Goal: Information Seeking & Learning: Learn about a topic

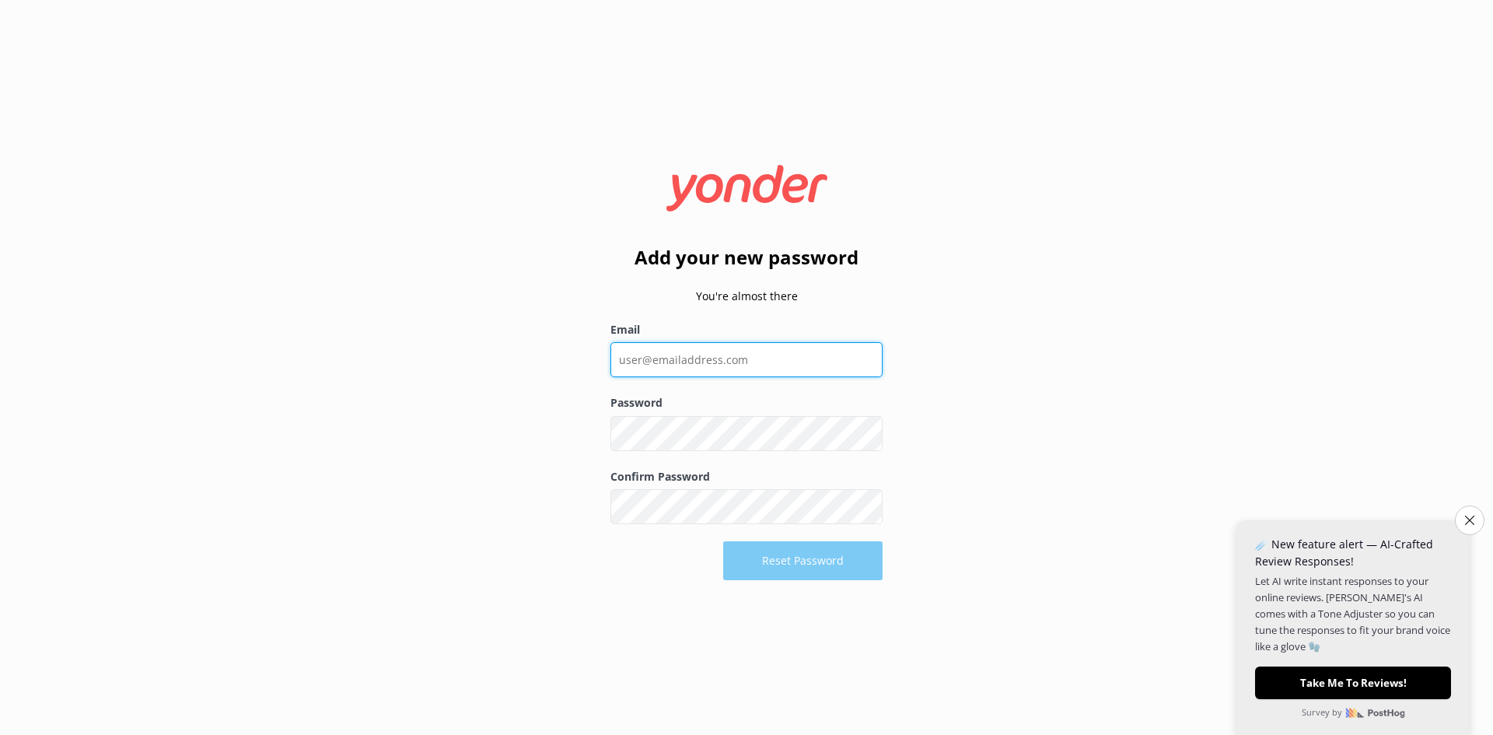
click at [806, 355] on input "Email" at bounding box center [746, 359] width 272 height 35
type input "[EMAIL_ADDRESS][DOMAIN_NAME]"
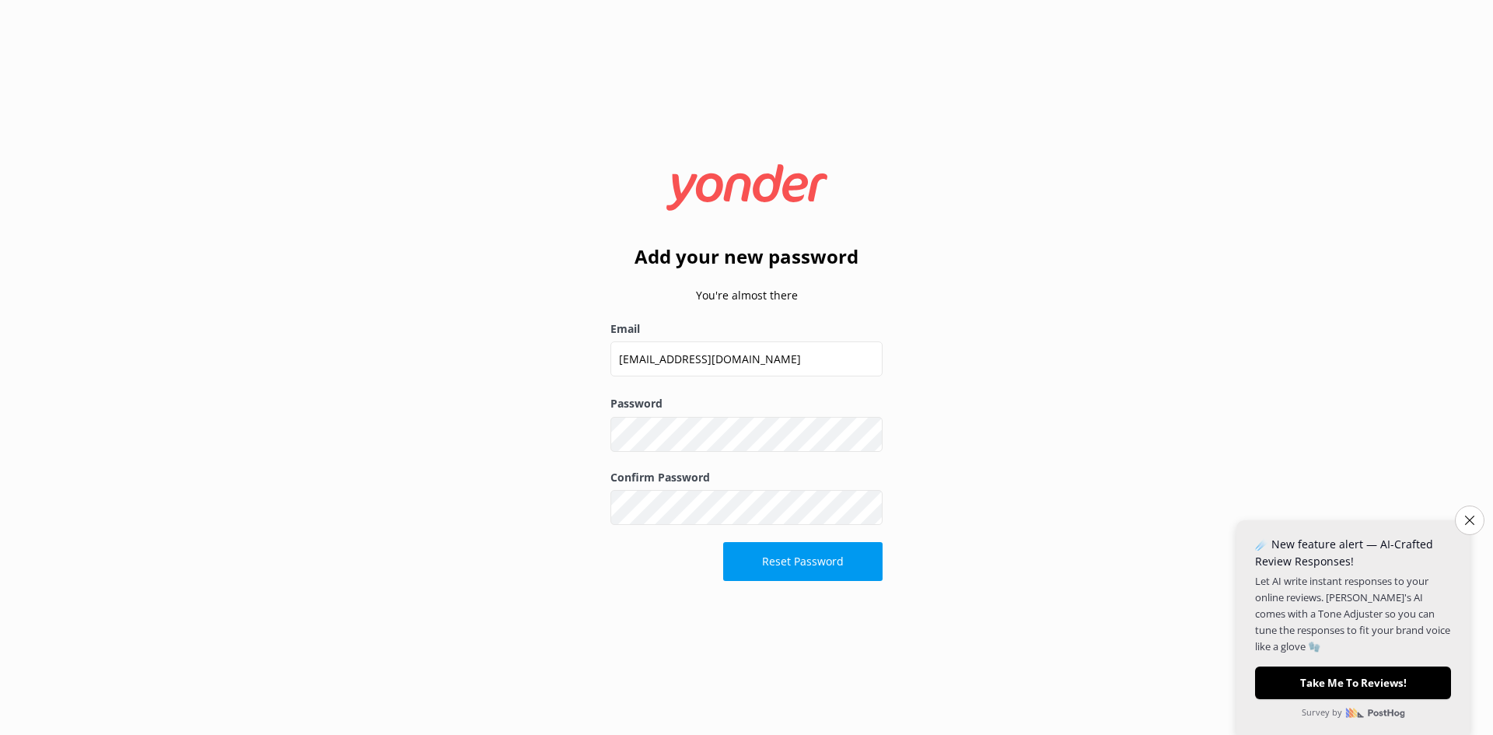
click at [865, 442] on button "Show password" at bounding box center [866, 433] width 31 height 31
click at [859, 564] on button "Reset Password" at bounding box center [802, 561] width 159 height 39
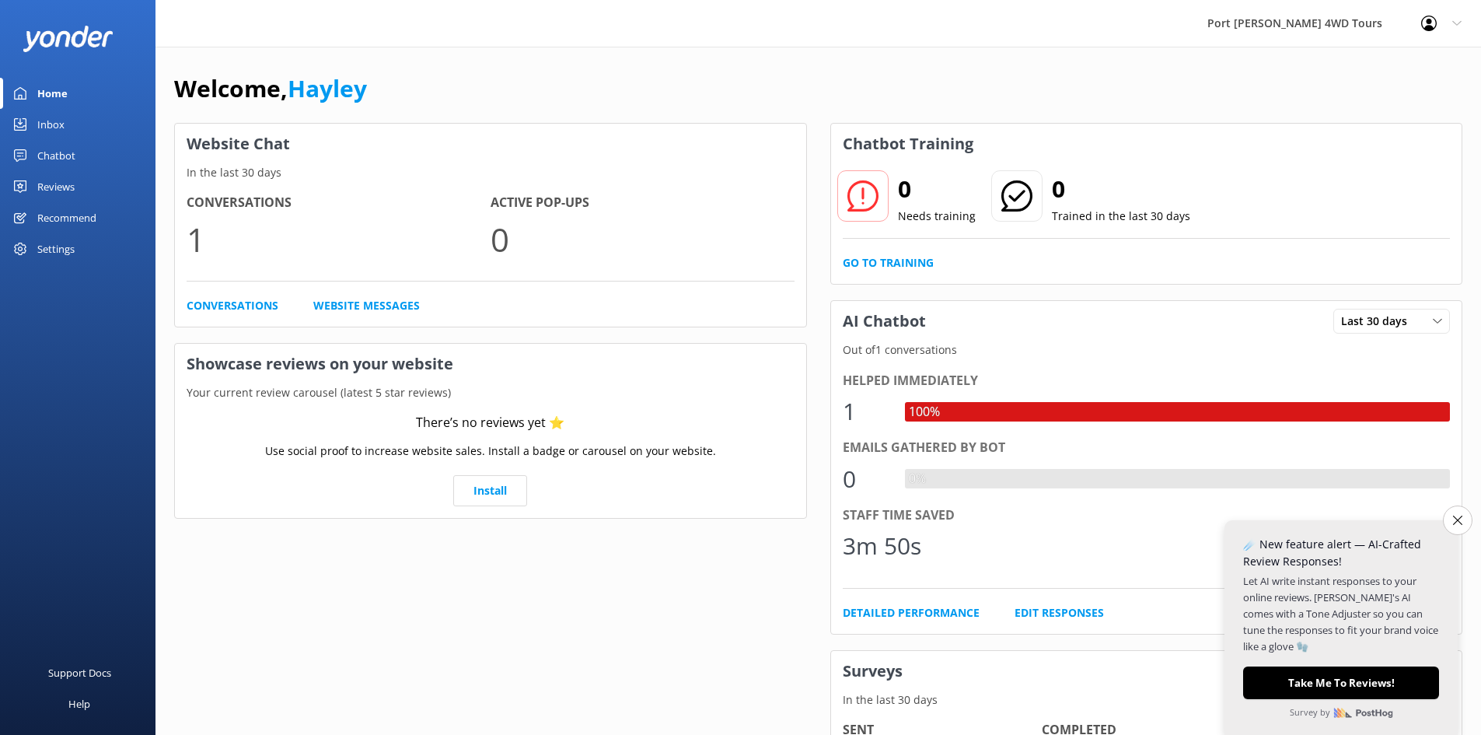
click at [1458, 520] on icon "Close survey" at bounding box center [1457, 519] width 9 height 9
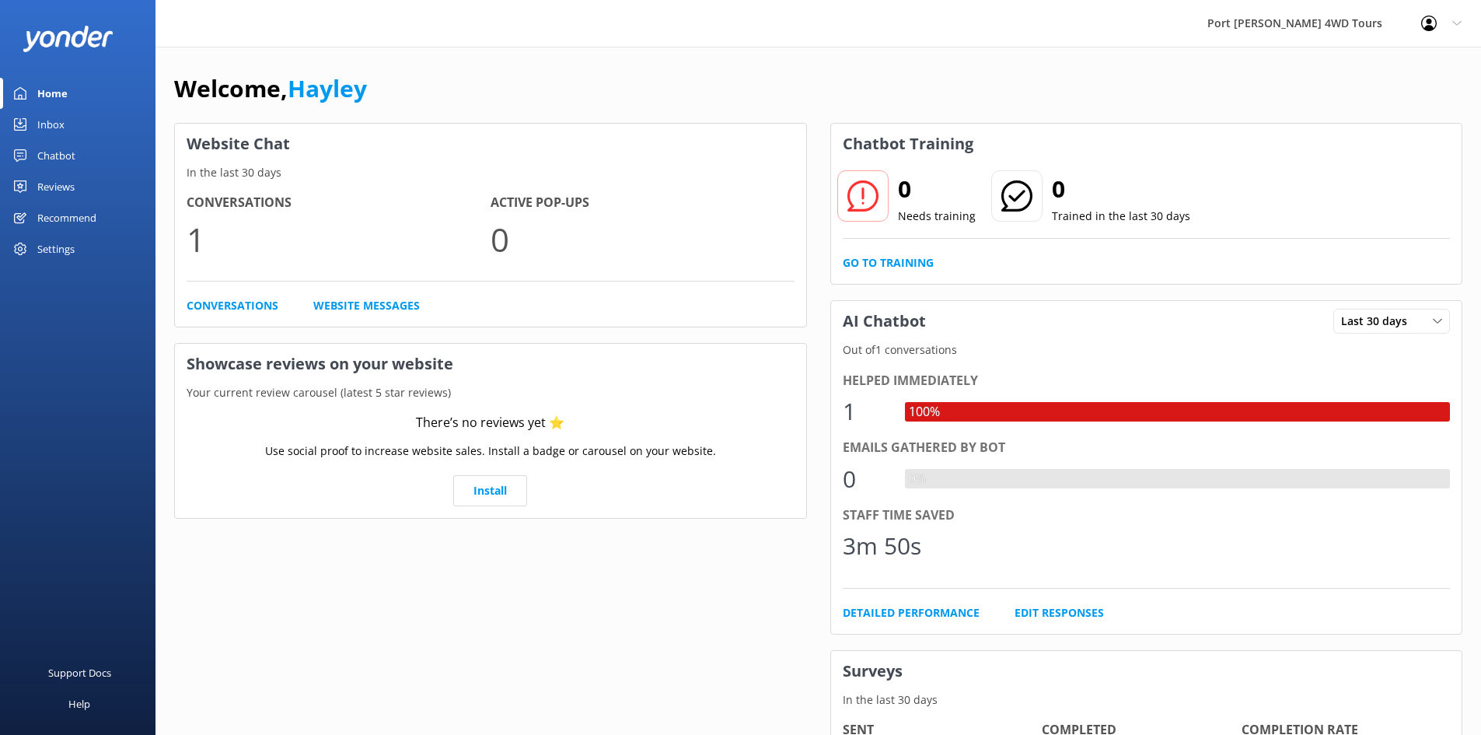
click at [68, 157] on div "Chatbot" at bounding box center [56, 155] width 38 height 31
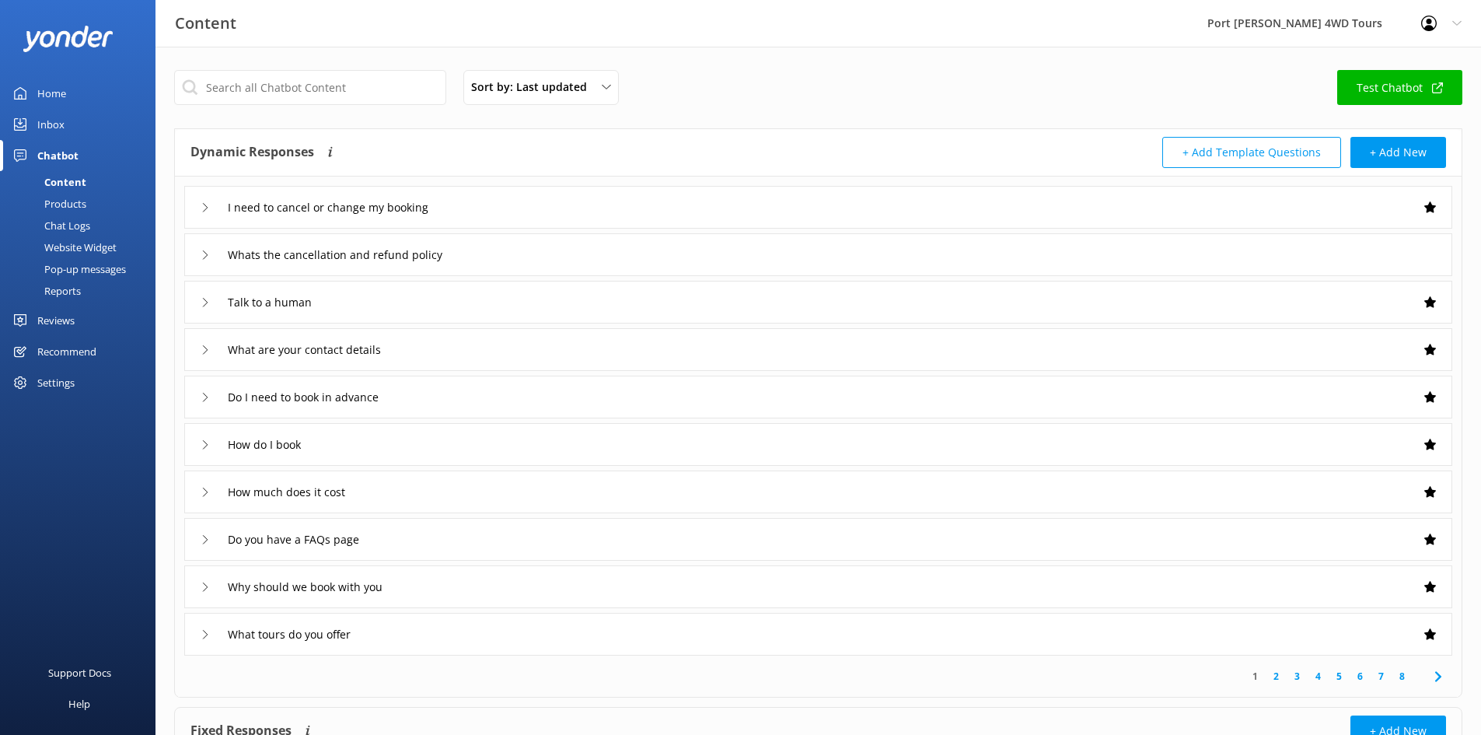
click at [202, 212] on div "I need to cancel or change my booking" at bounding box center [325, 207] width 249 height 26
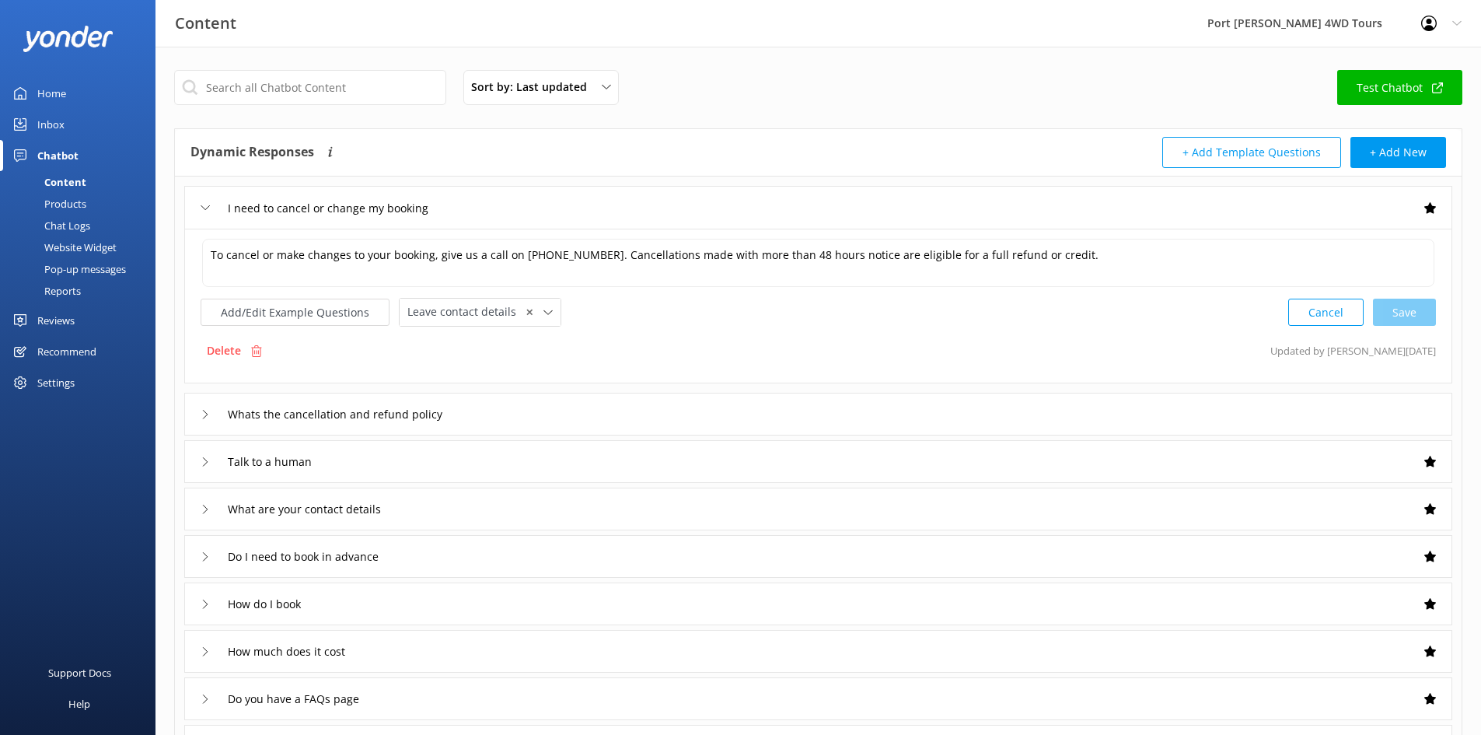
click at [202, 208] on icon at bounding box center [205, 207] width 9 height 9
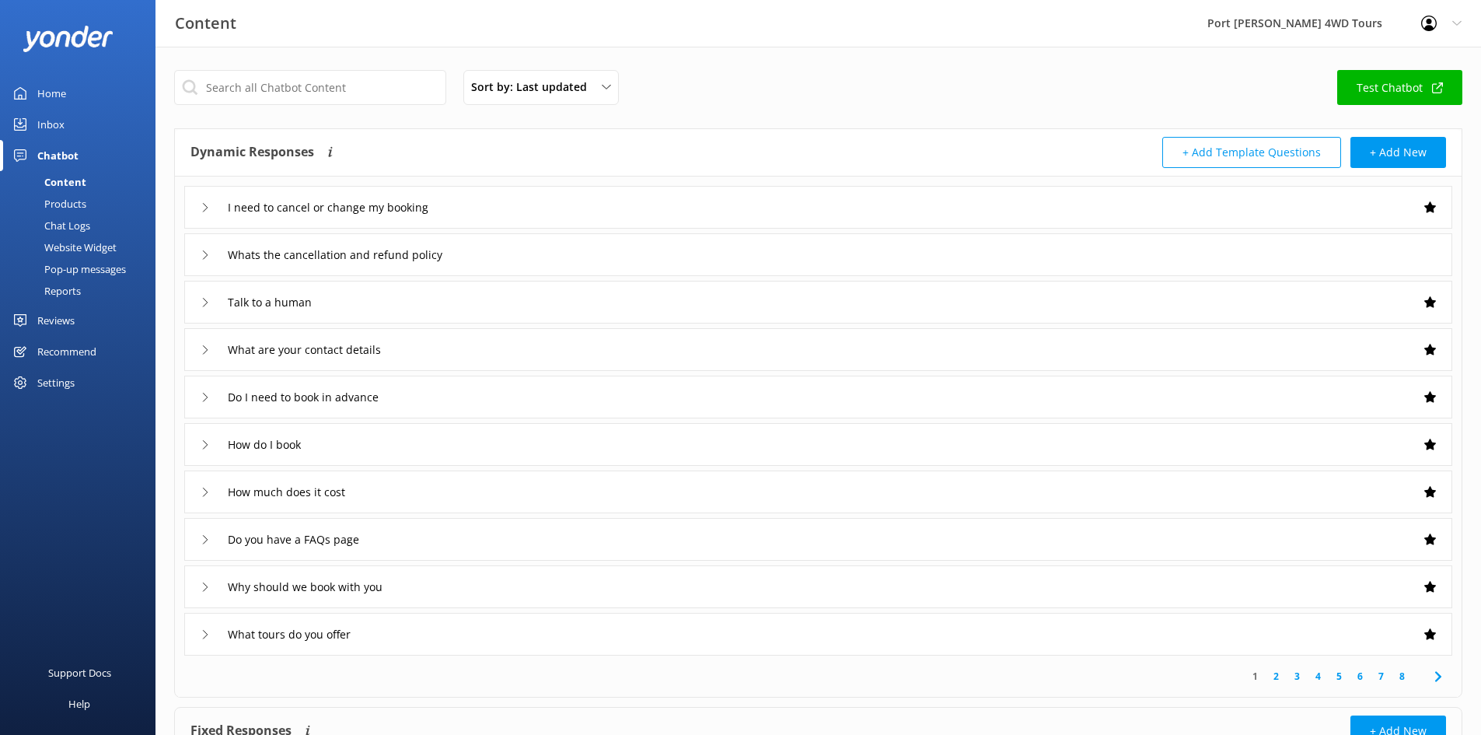
click at [203, 257] on icon at bounding box center [205, 254] width 9 height 9
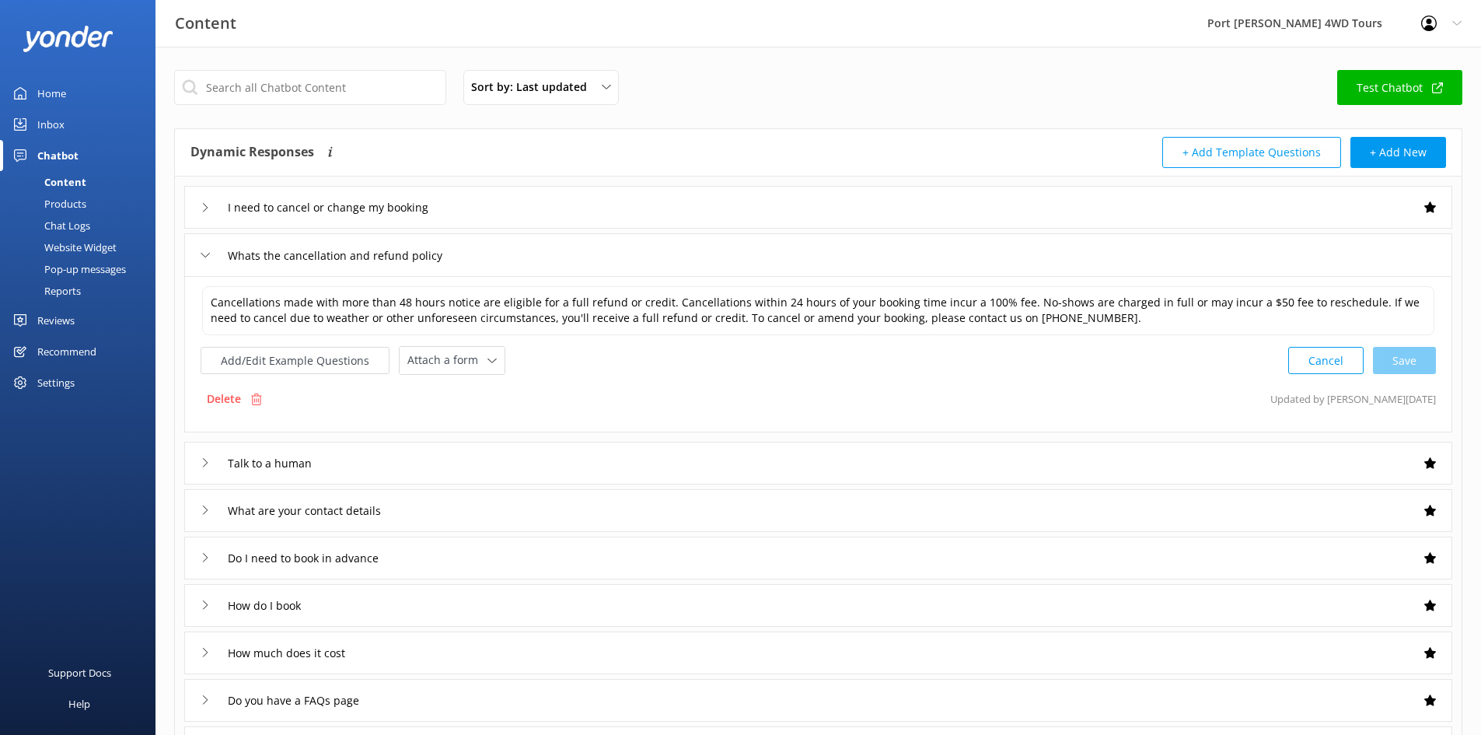
click at [203, 257] on icon at bounding box center [205, 254] width 9 height 9
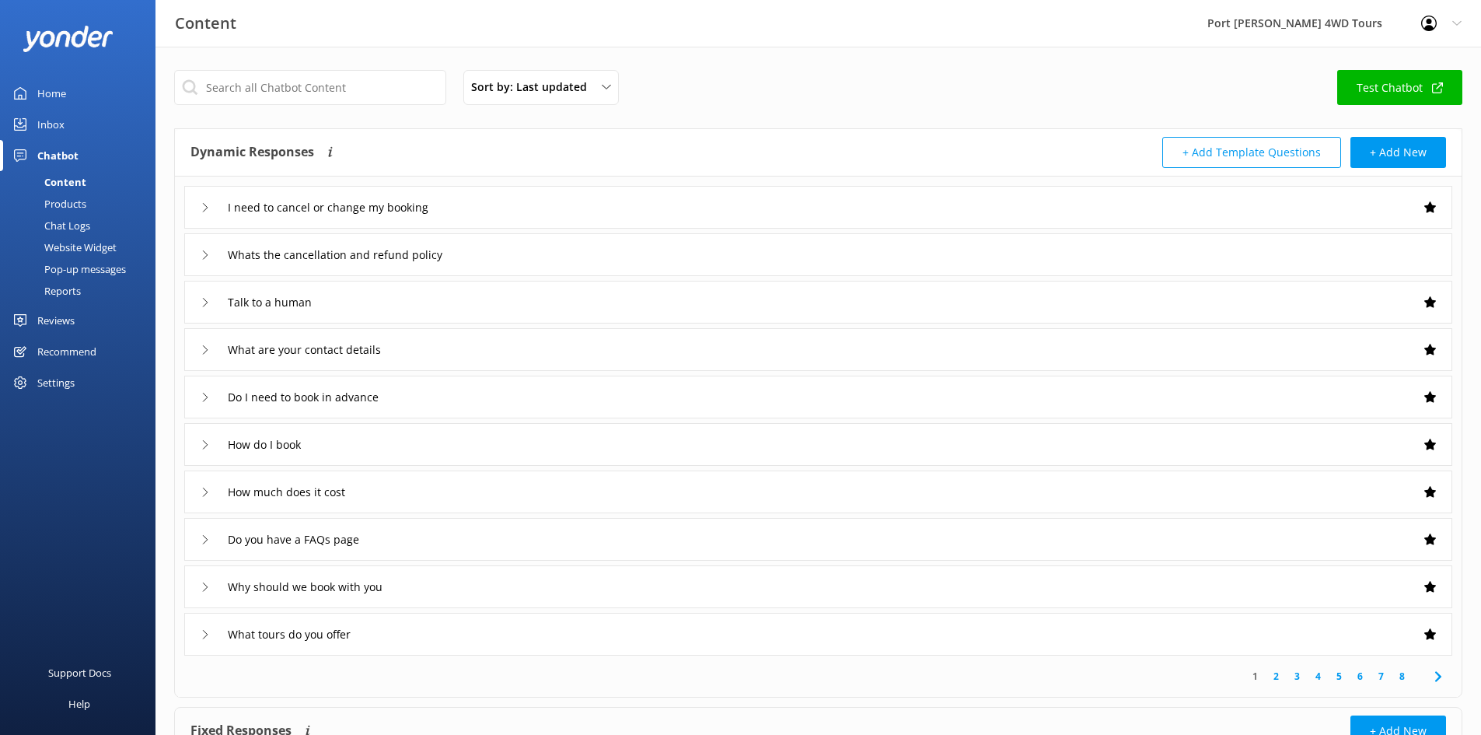
click at [204, 306] on use at bounding box center [205, 302] width 5 height 9
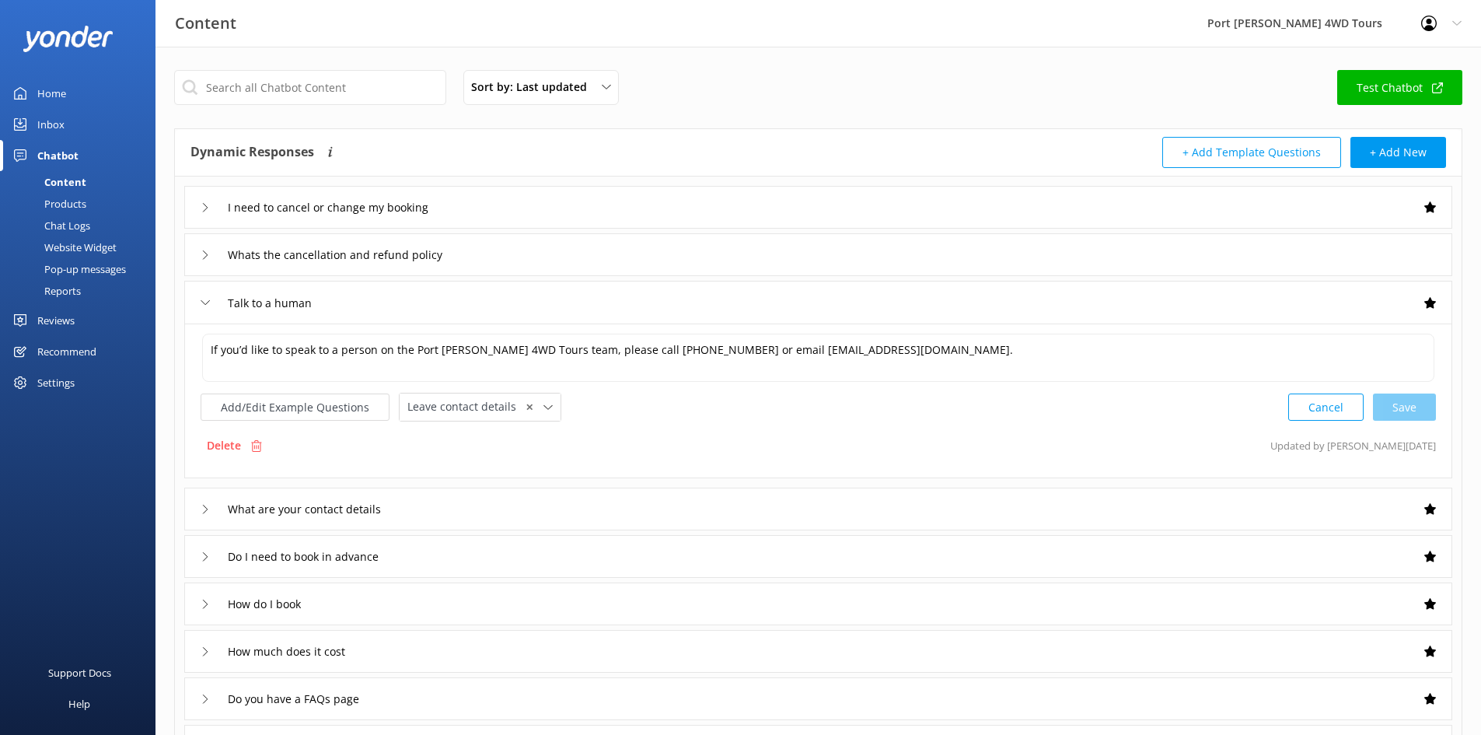
click at [204, 306] on icon at bounding box center [205, 302] width 9 height 9
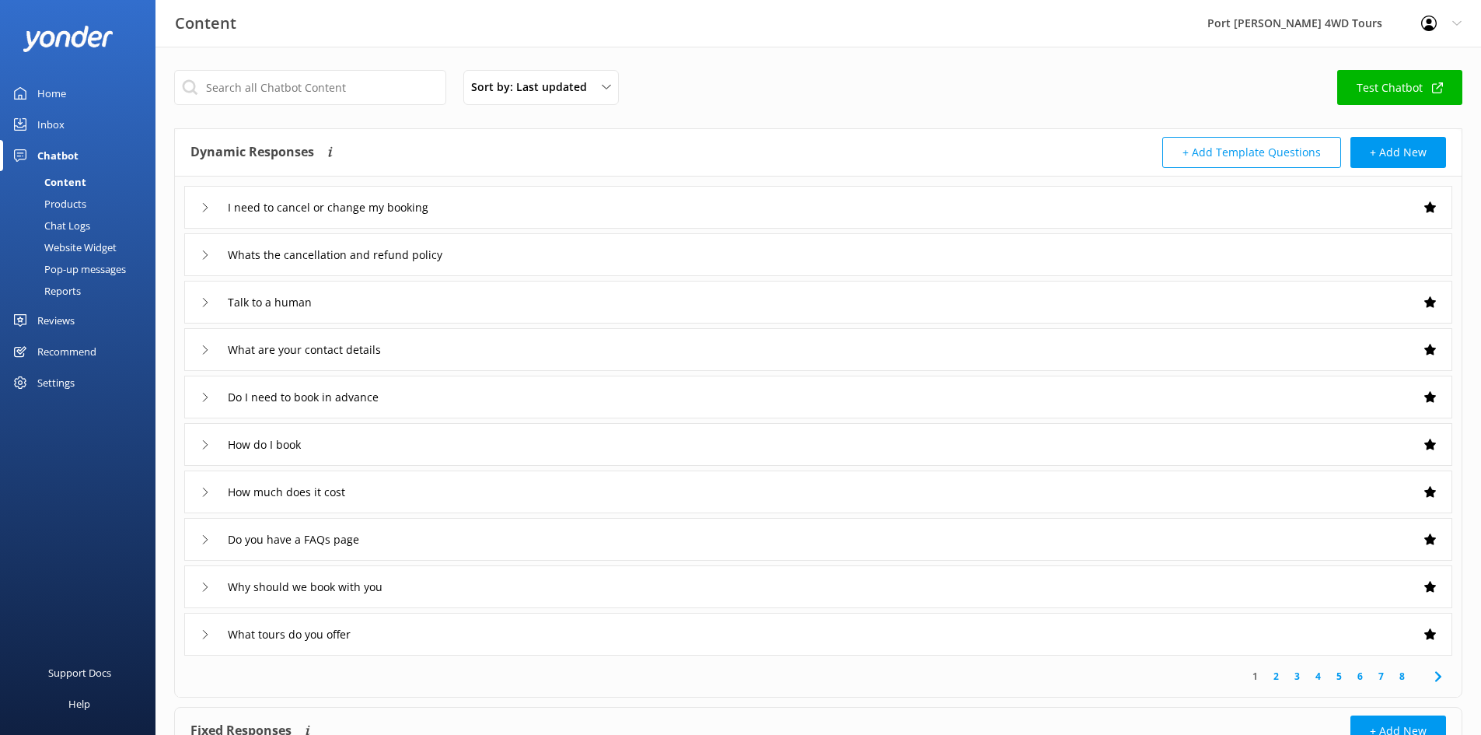
click at [208, 351] on icon at bounding box center [205, 349] width 9 height 9
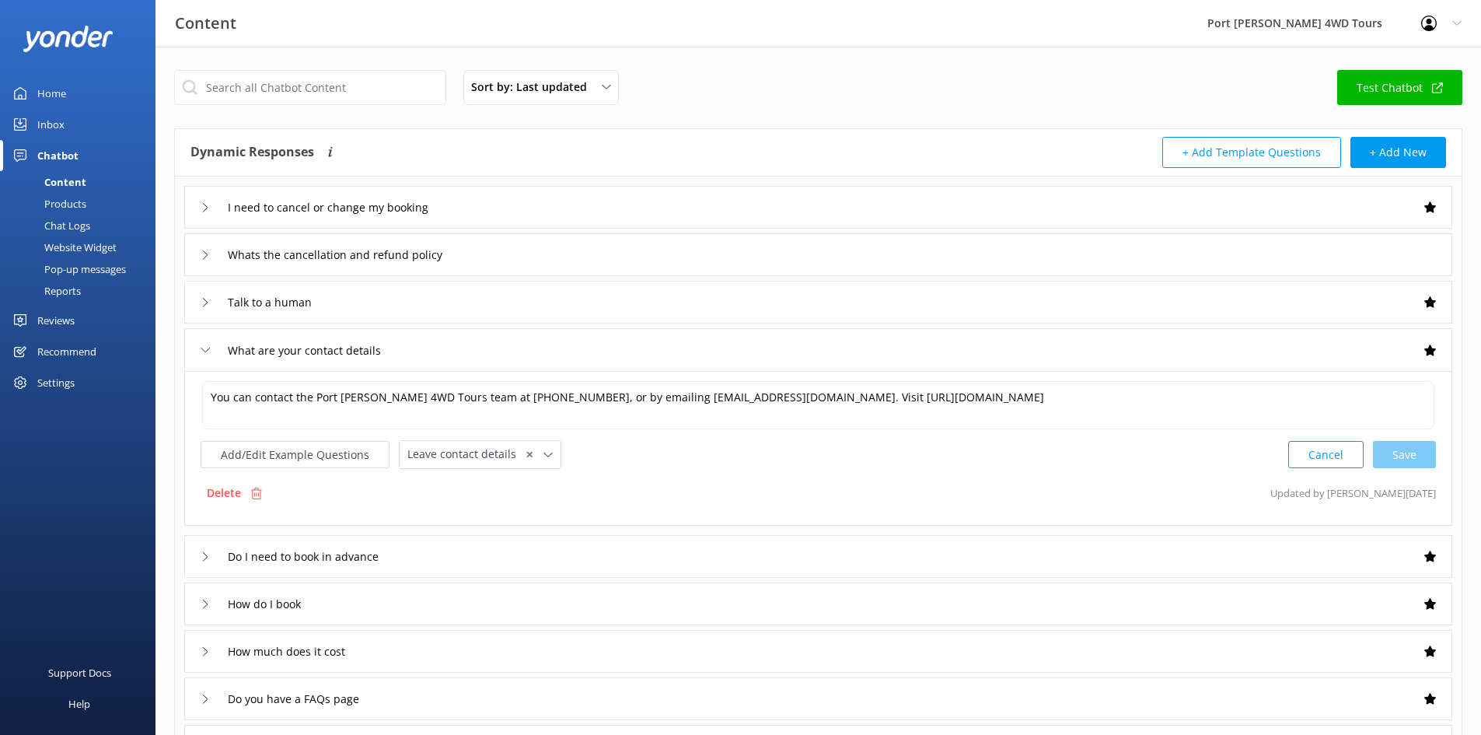
click at [208, 351] on icon at bounding box center [205, 349] width 9 height 9
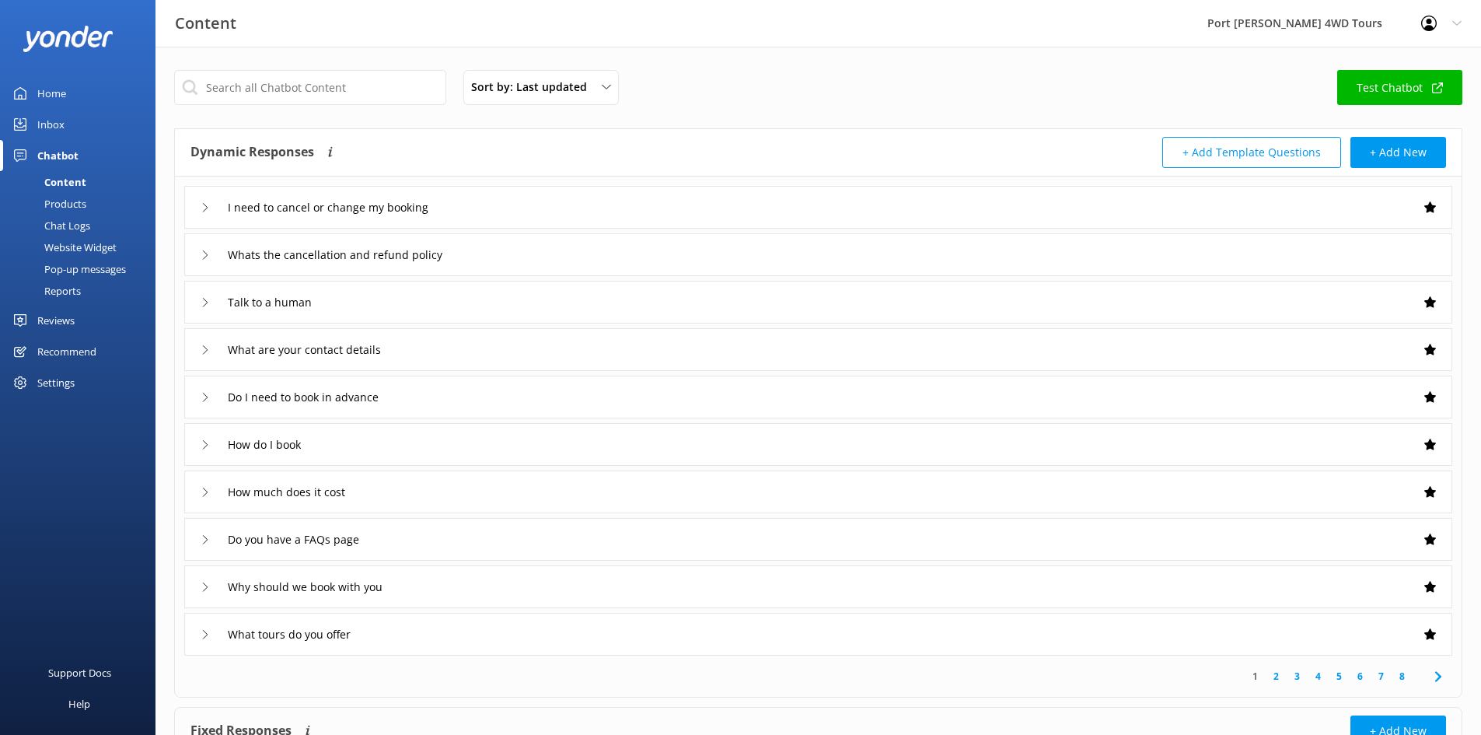
click at [204, 392] on div "Do I need to book in advance" at bounding box center [297, 397] width 193 height 26
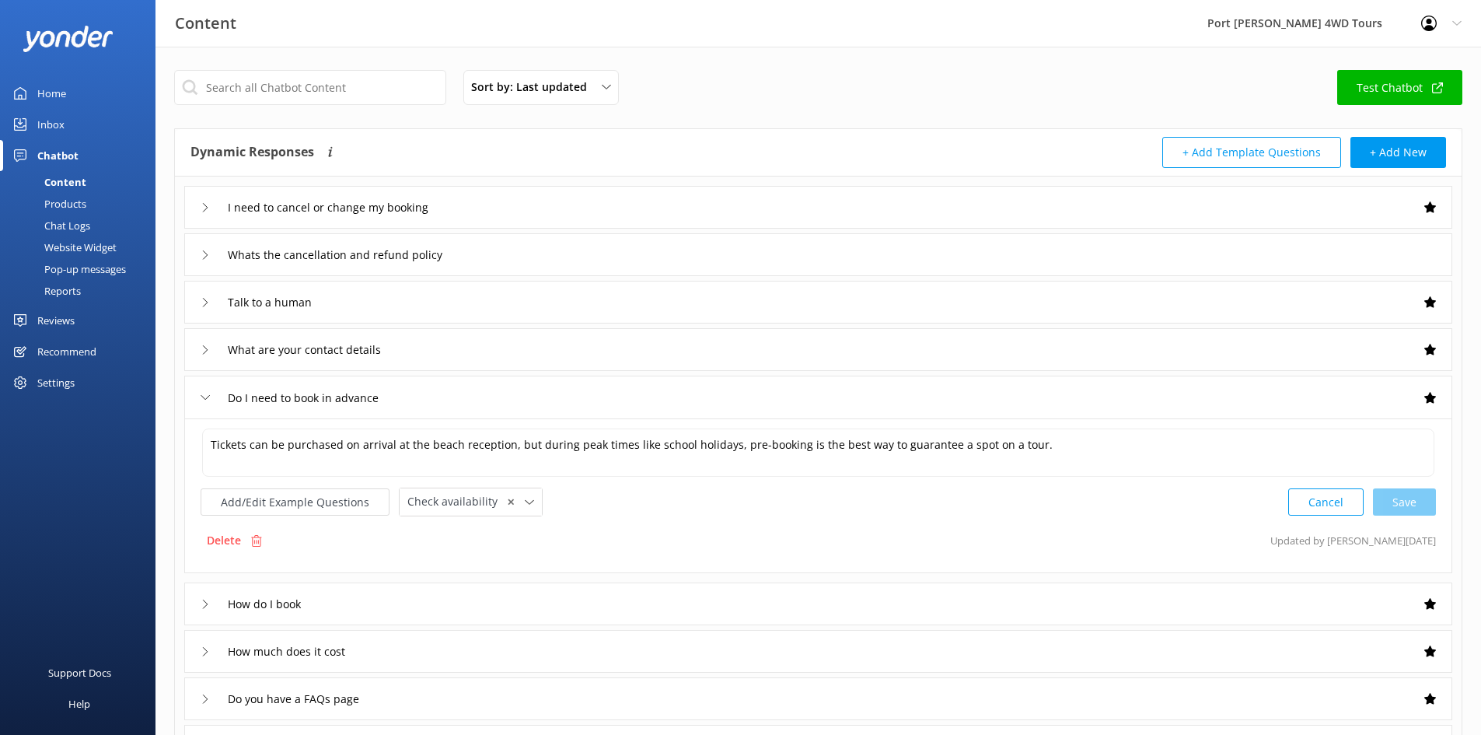
click at [204, 392] on div "Do I need to book in advance" at bounding box center [297, 398] width 193 height 26
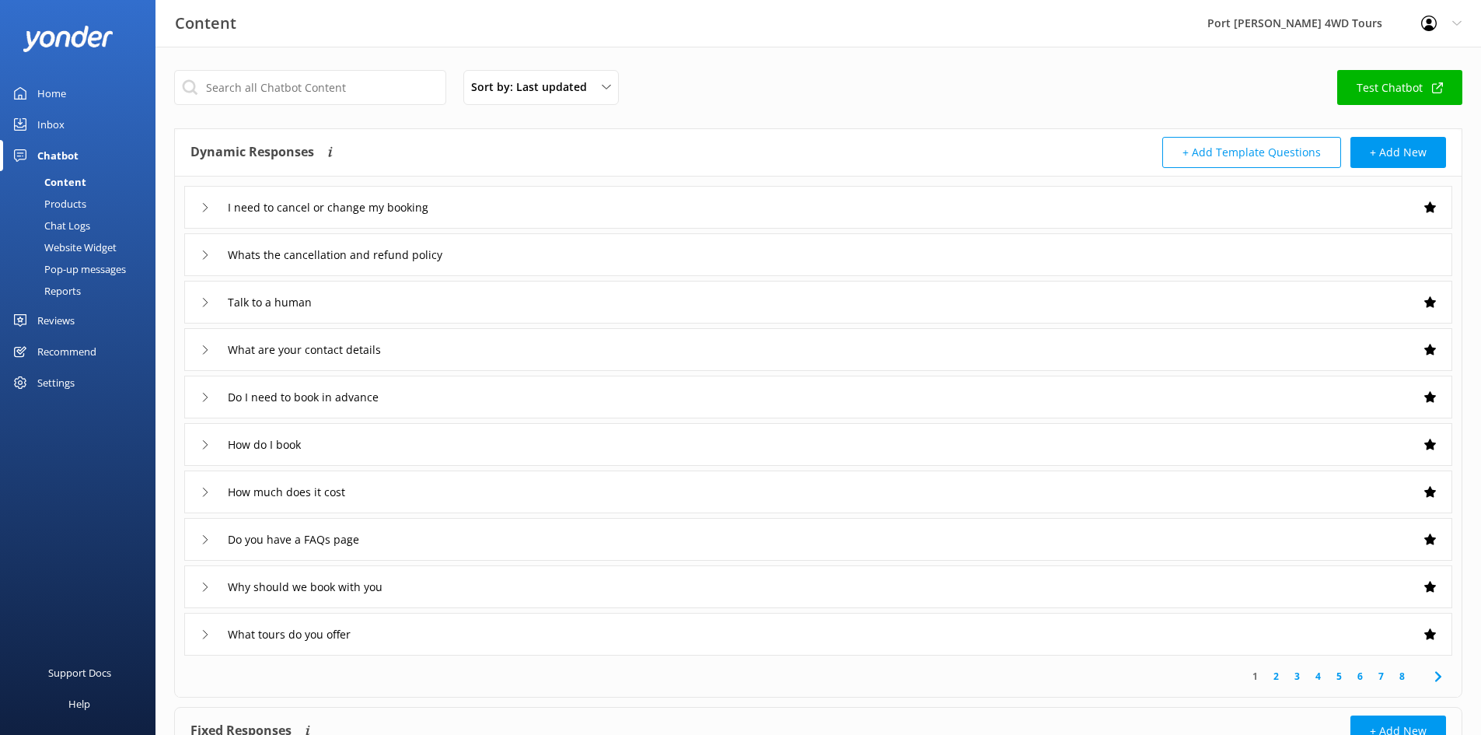
click at [197, 440] on div "How do I book" at bounding box center [818, 444] width 1268 height 43
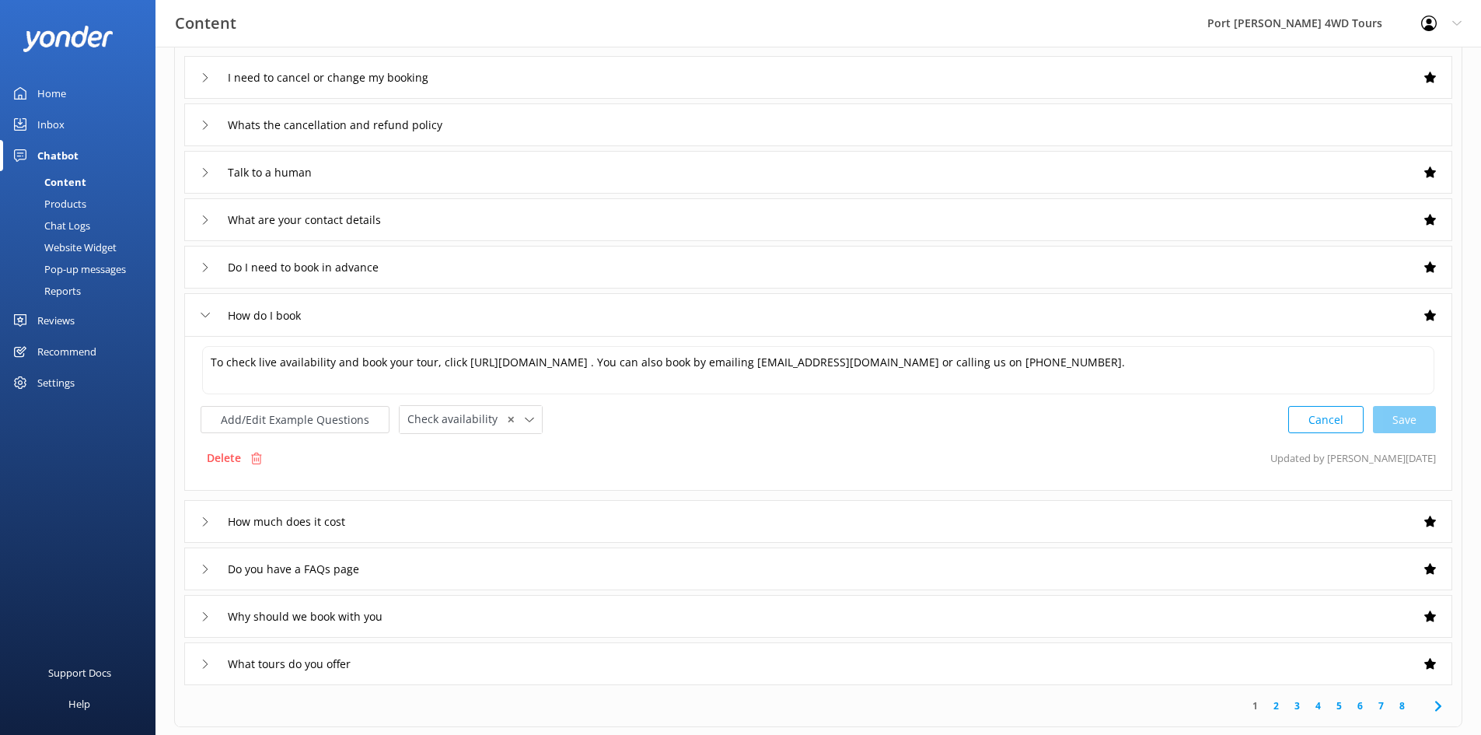
scroll to position [259, 0]
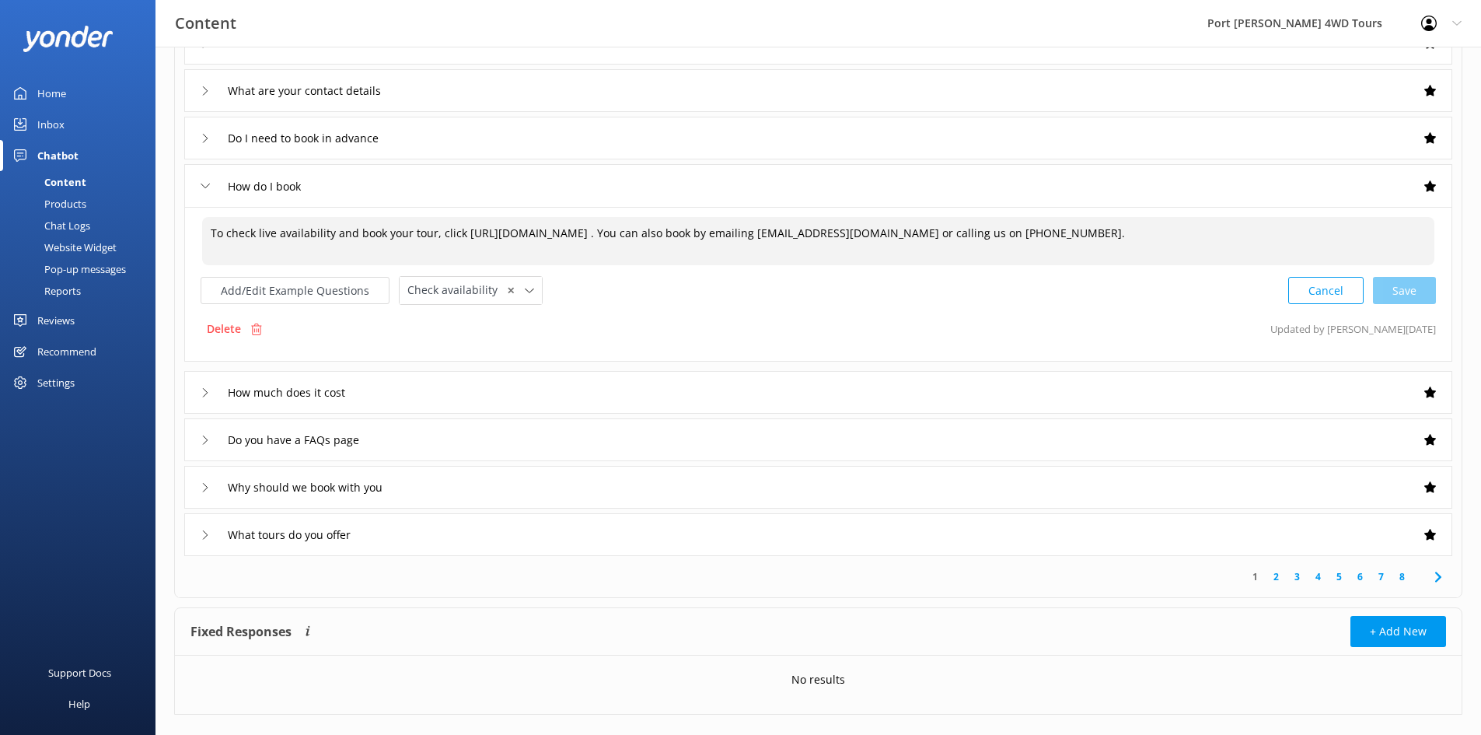
drag, startPoint x: 463, startPoint y: 232, endPoint x: 851, endPoint y: 232, distance: 387.2
click at [851, 232] on textarea "To check live availability and book your tour, click [URL][DOMAIN_NAME] . You c…" at bounding box center [818, 241] width 1232 height 48
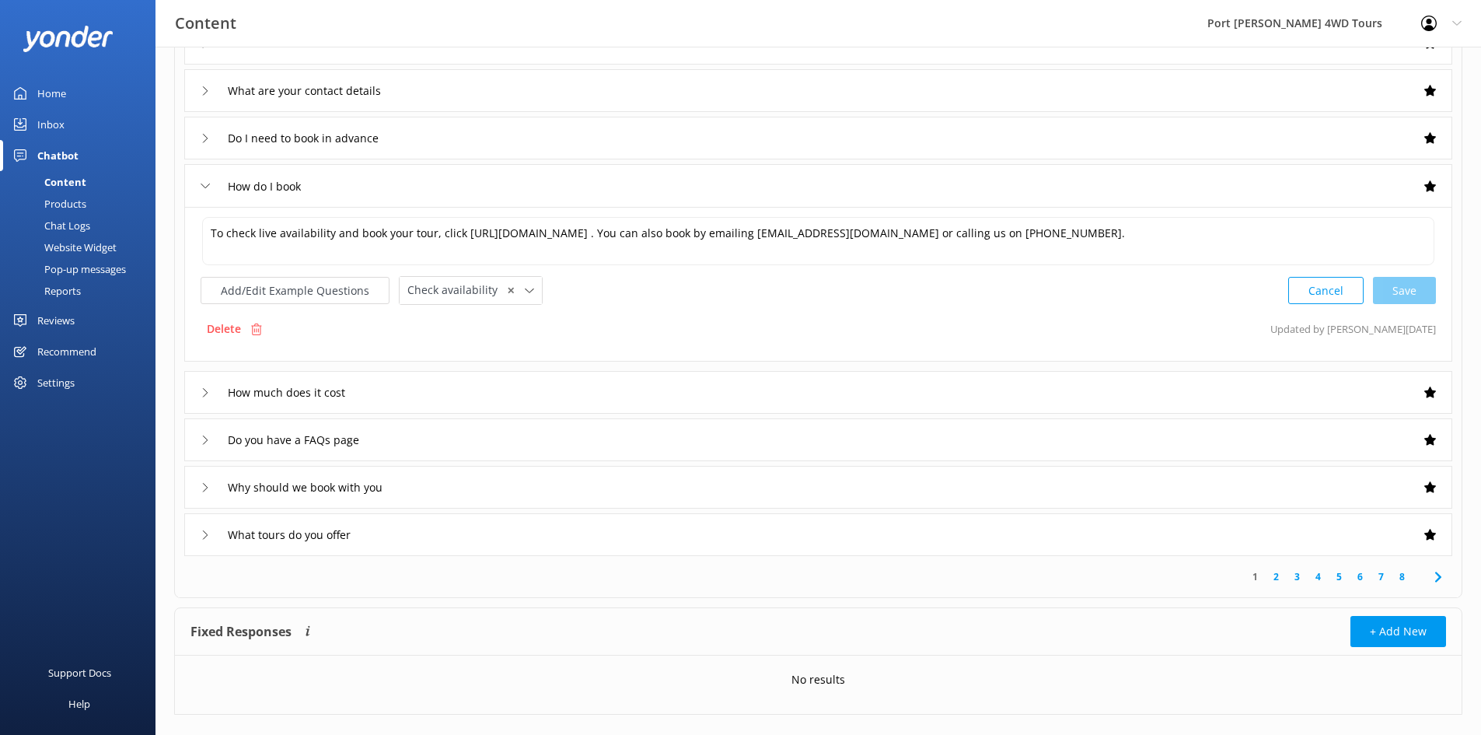
click at [208, 380] on div "How much does it cost" at bounding box center [275, 392] width 149 height 26
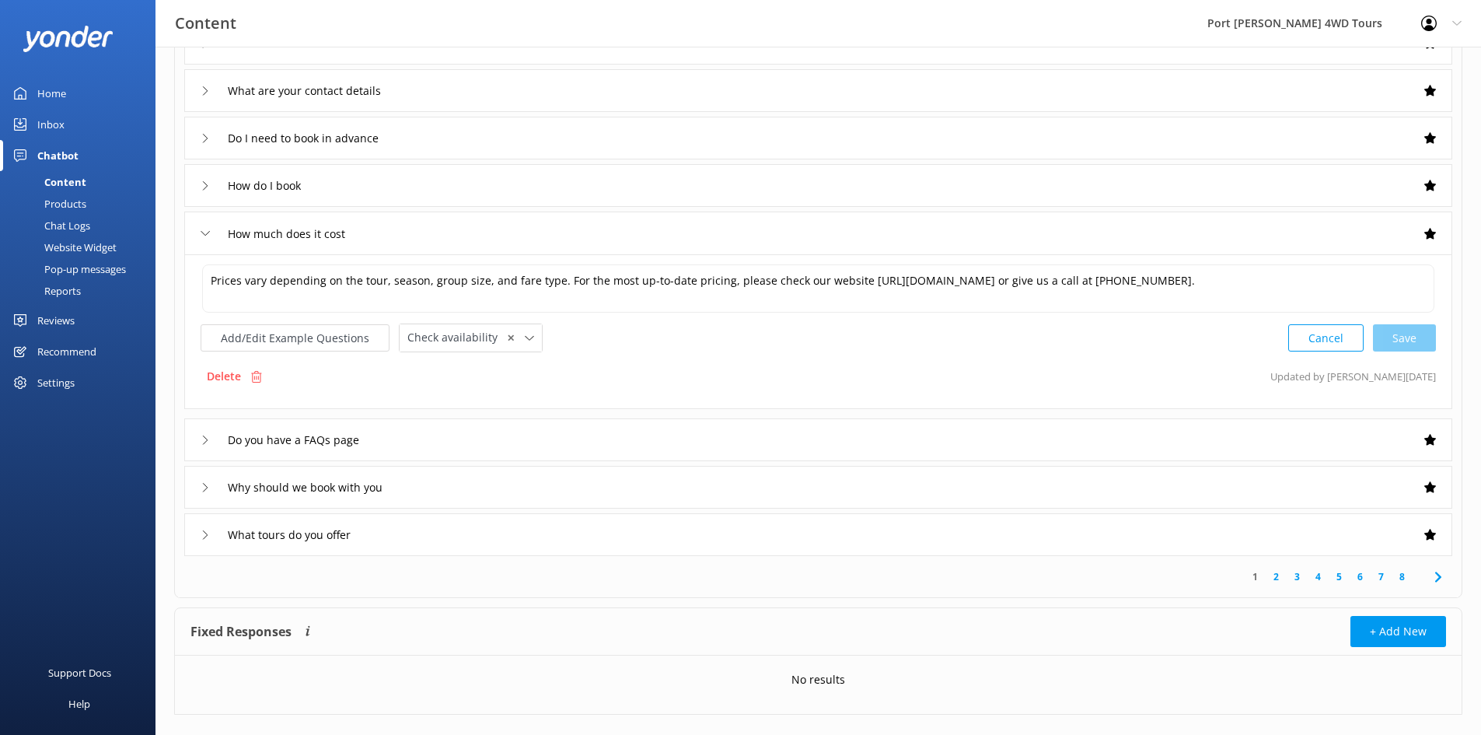
click at [199, 227] on div "How much does it cost" at bounding box center [818, 232] width 1268 height 43
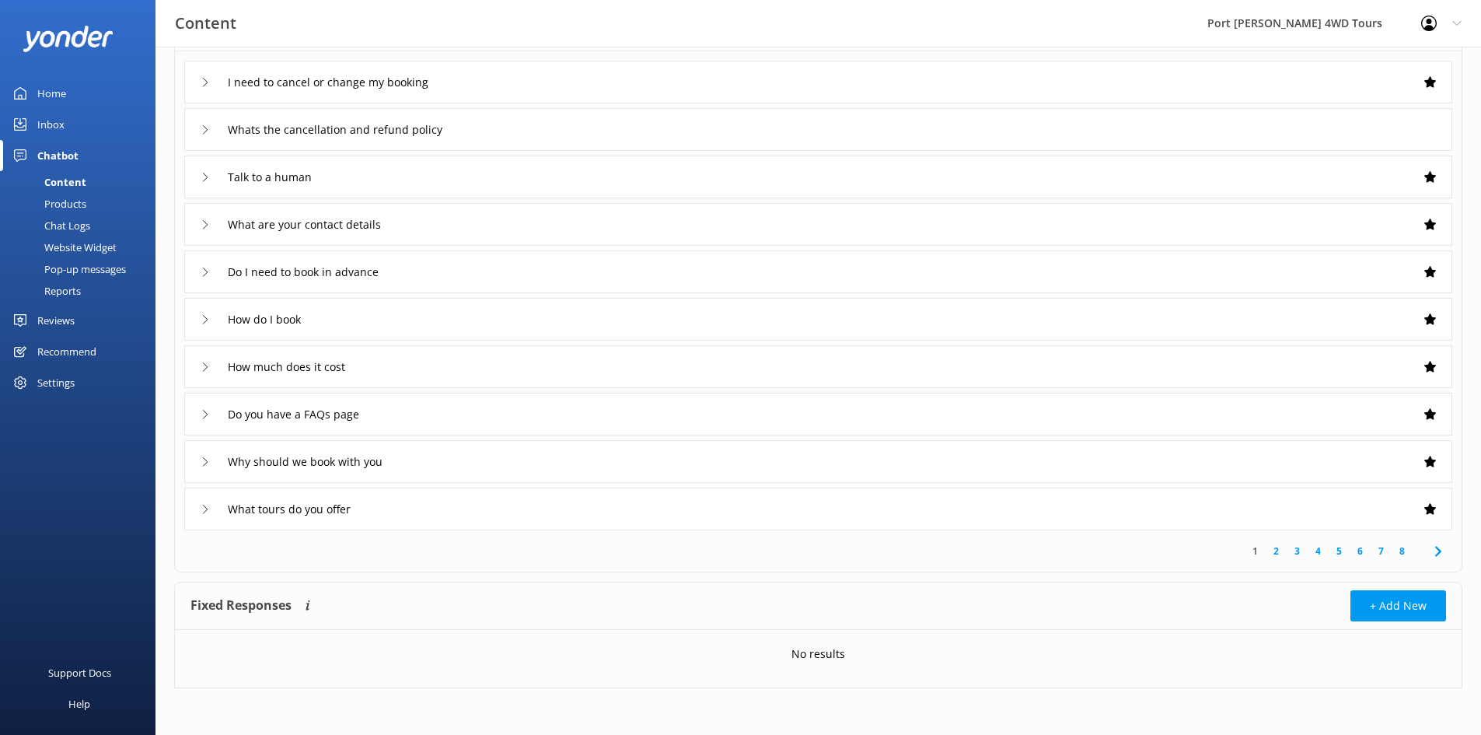
scroll to position [125, 0]
click at [204, 275] on use at bounding box center [205, 271] width 5 height 9
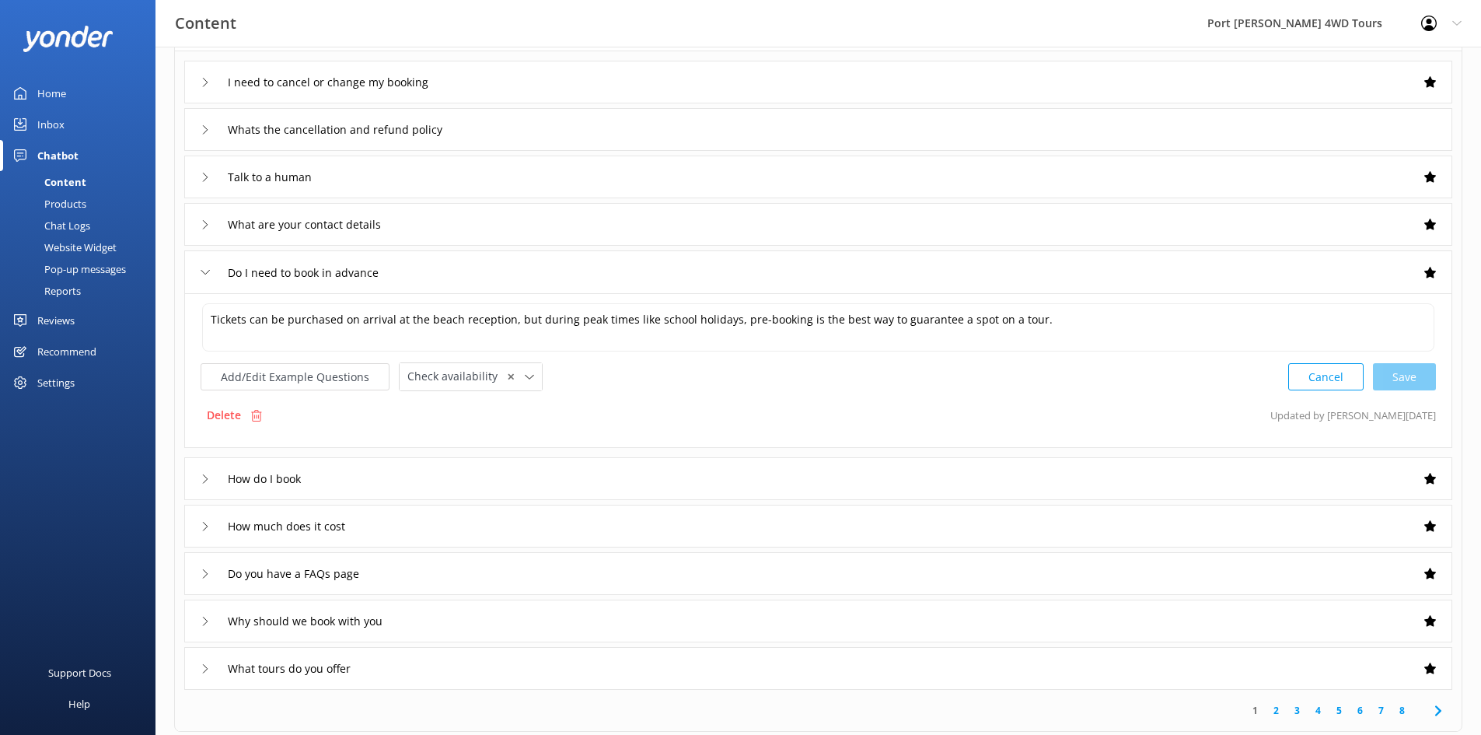
click at [204, 275] on icon at bounding box center [205, 271] width 9 height 9
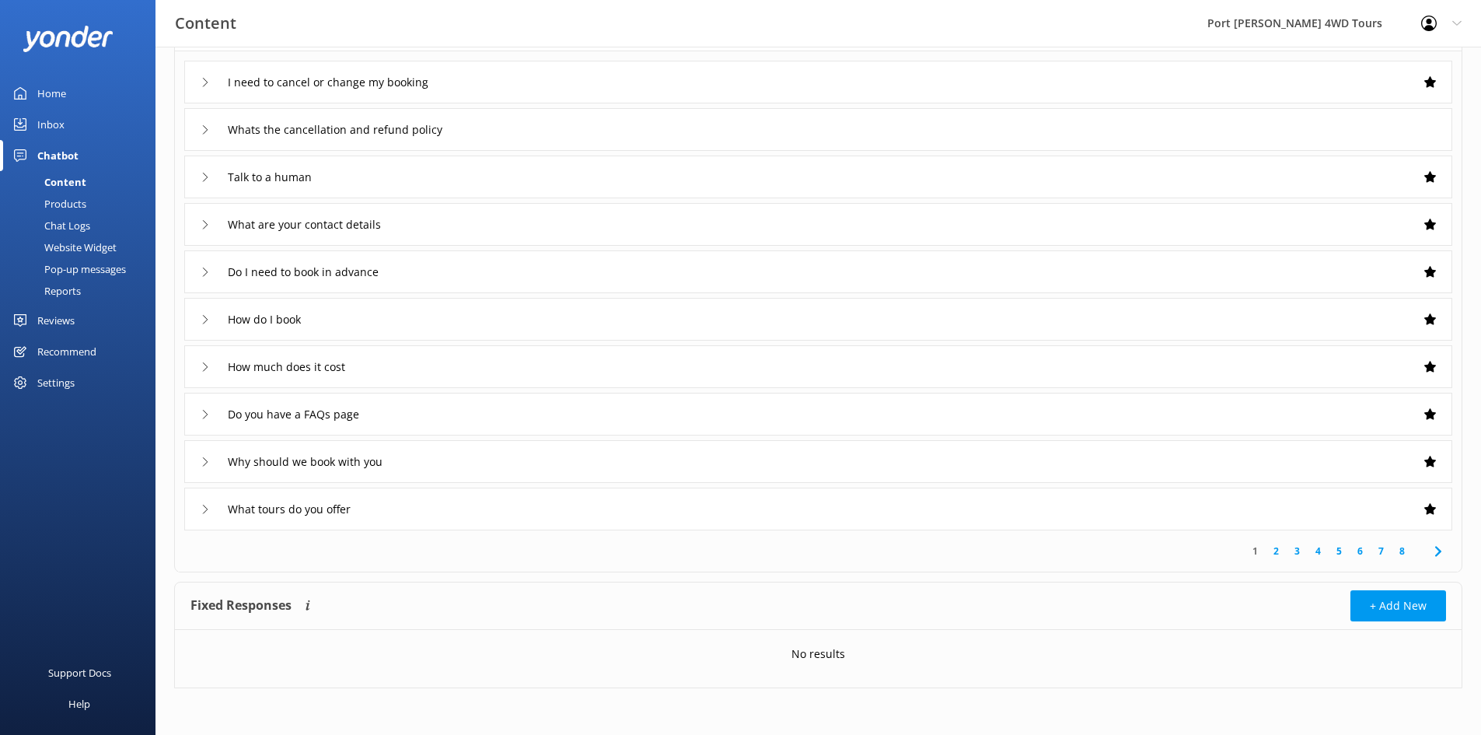
click at [207, 414] on use at bounding box center [205, 414] width 5 height 9
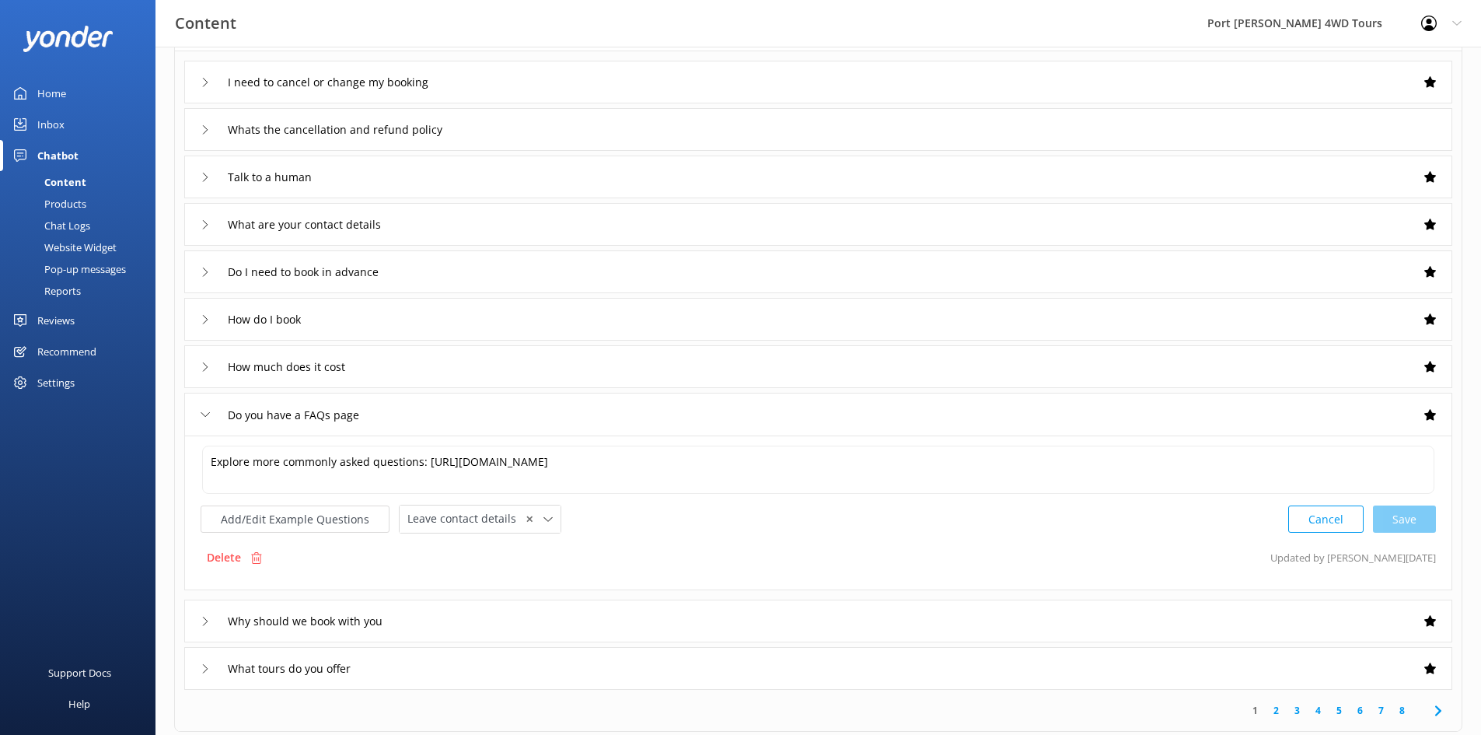
click at [196, 631] on div "Why should we book with you" at bounding box center [818, 620] width 1268 height 43
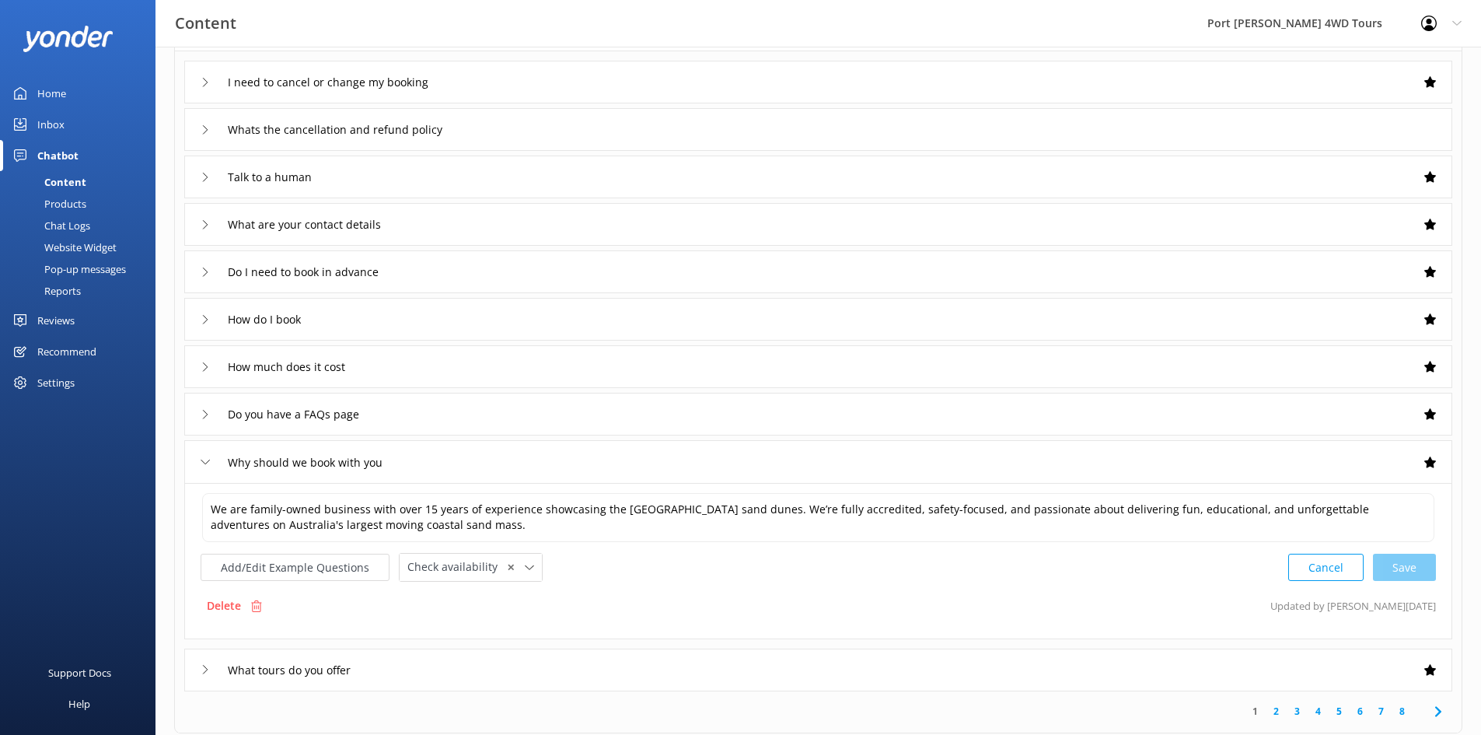
click at [204, 670] on icon at bounding box center [205, 669] width 9 height 9
